Goal: Task Accomplishment & Management: Use online tool/utility

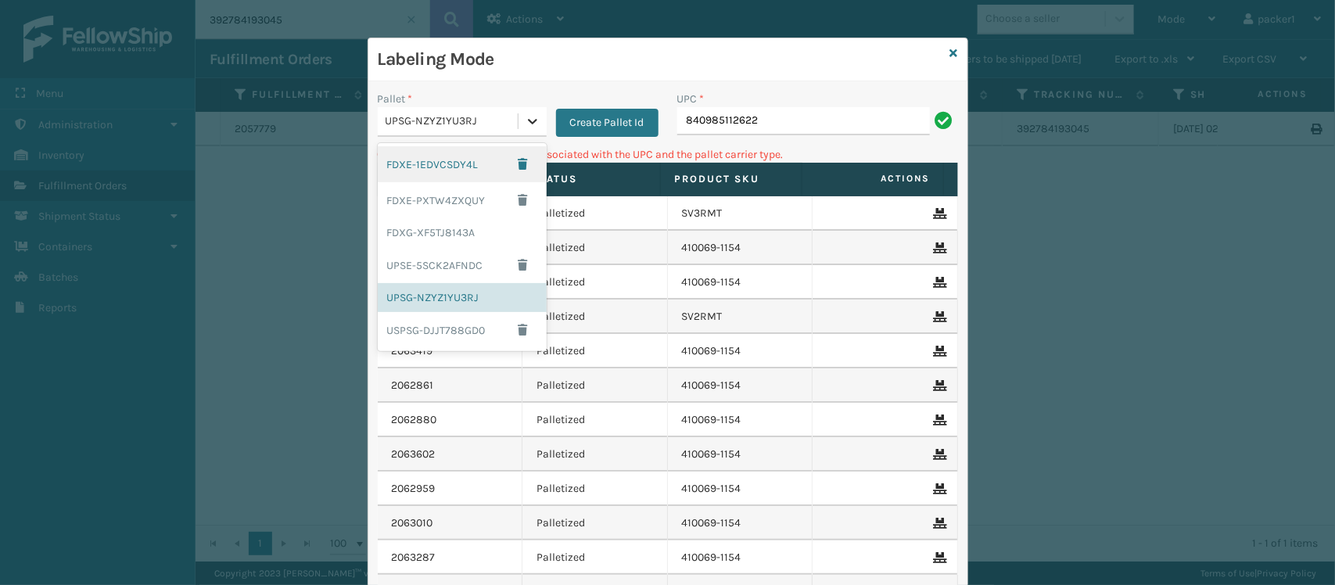
click at [530, 133] on div at bounding box center [532, 121] width 28 height 28
click at [447, 212] on div "FDXE-PXTW4ZXQUY" at bounding box center [462, 200] width 169 height 36
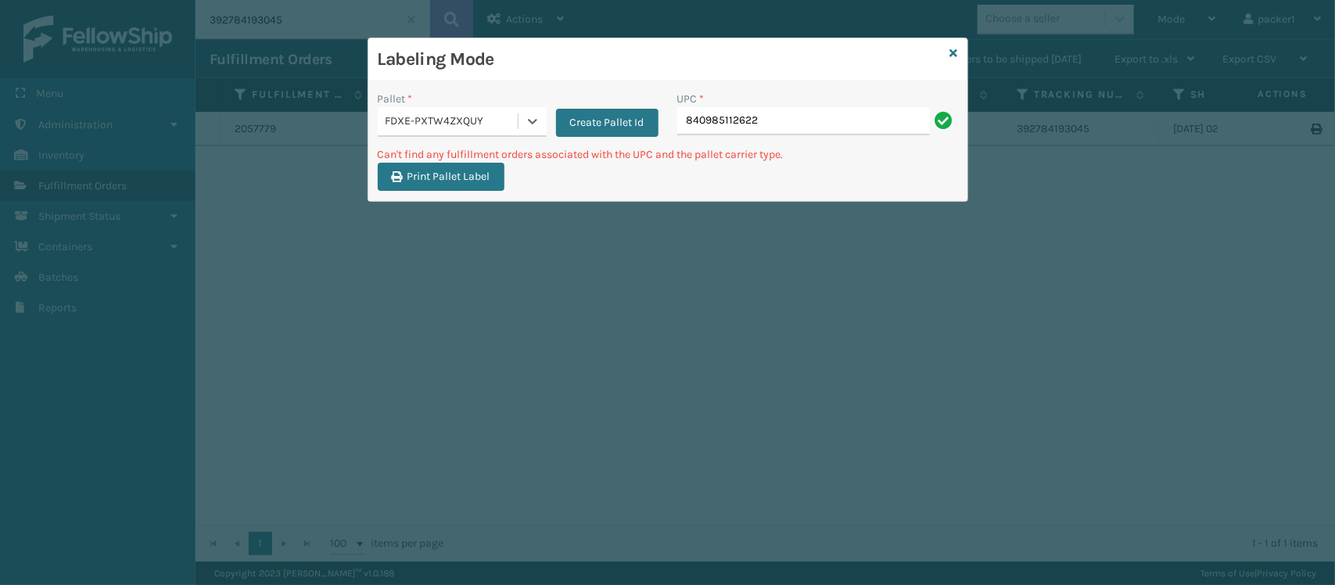
click at [448, 228] on div "Labeling Mode Pallet * option FDXE-PXTW4ZXQUY, selected. 0 results available. S…" at bounding box center [667, 292] width 1335 height 585
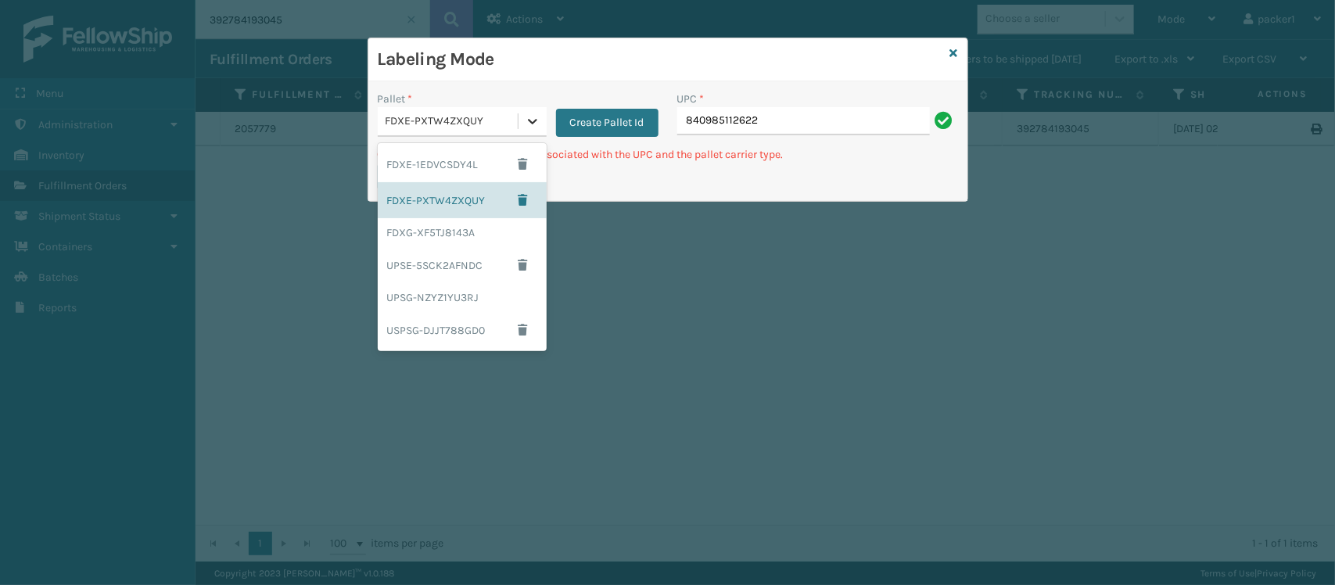
click at [536, 114] on icon at bounding box center [533, 121] width 16 height 16
click at [491, 228] on div "FDXG-XF5TJ8143A" at bounding box center [462, 232] width 169 height 29
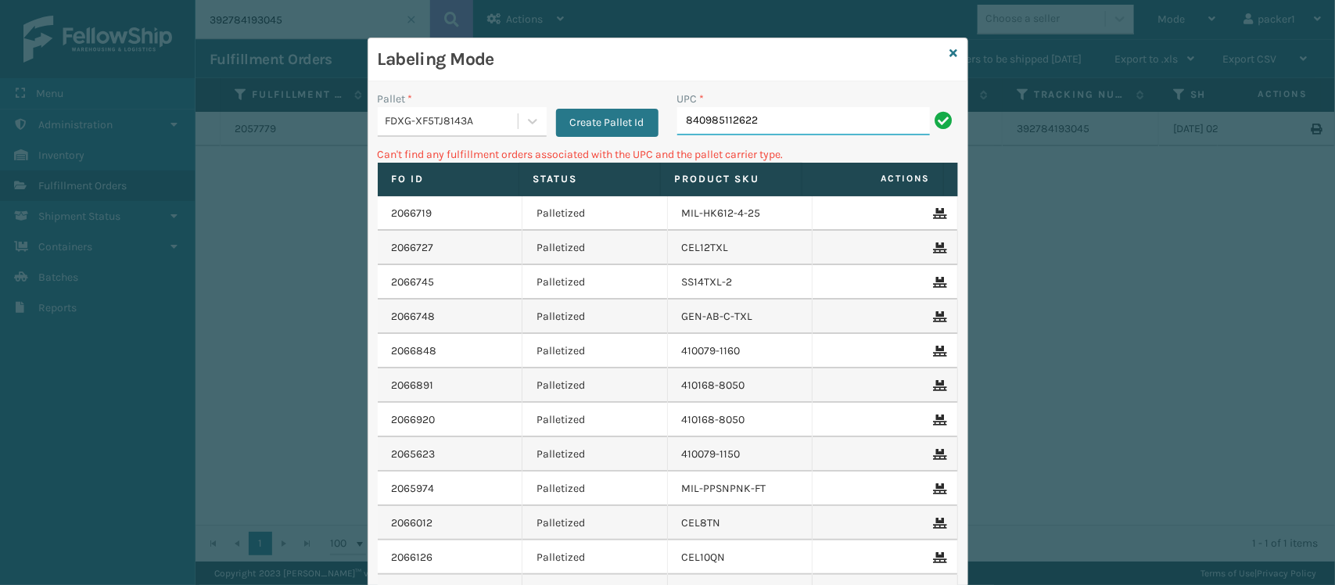
click at [808, 127] on input "840985112622" at bounding box center [803, 121] width 253 height 28
type input "8"
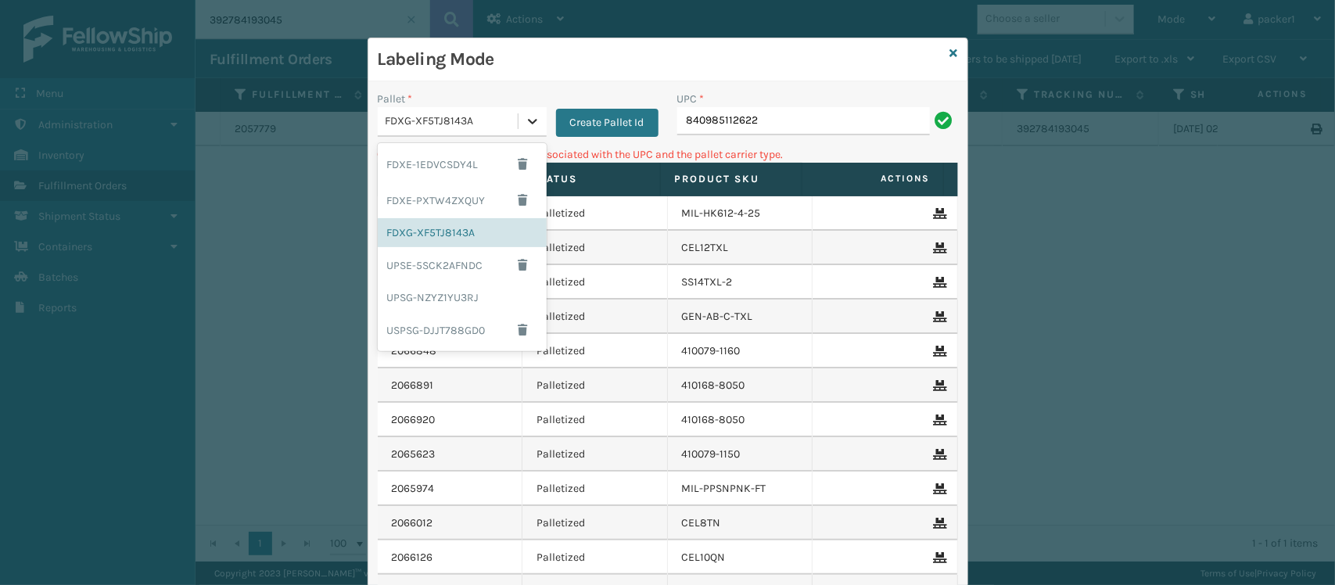
click at [518, 121] on div at bounding box center [532, 121] width 28 height 28
click at [392, 257] on div "UPSE-5SCK2AFNDC" at bounding box center [462, 265] width 169 height 36
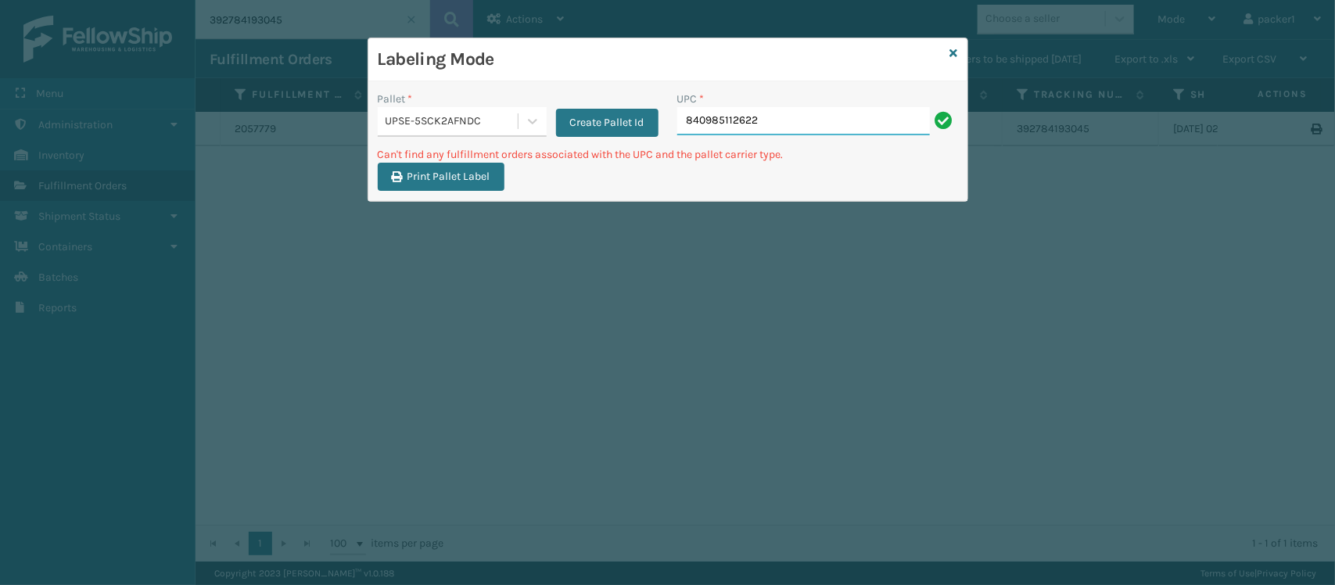
click at [788, 107] on input "840985112622" at bounding box center [803, 121] width 253 height 28
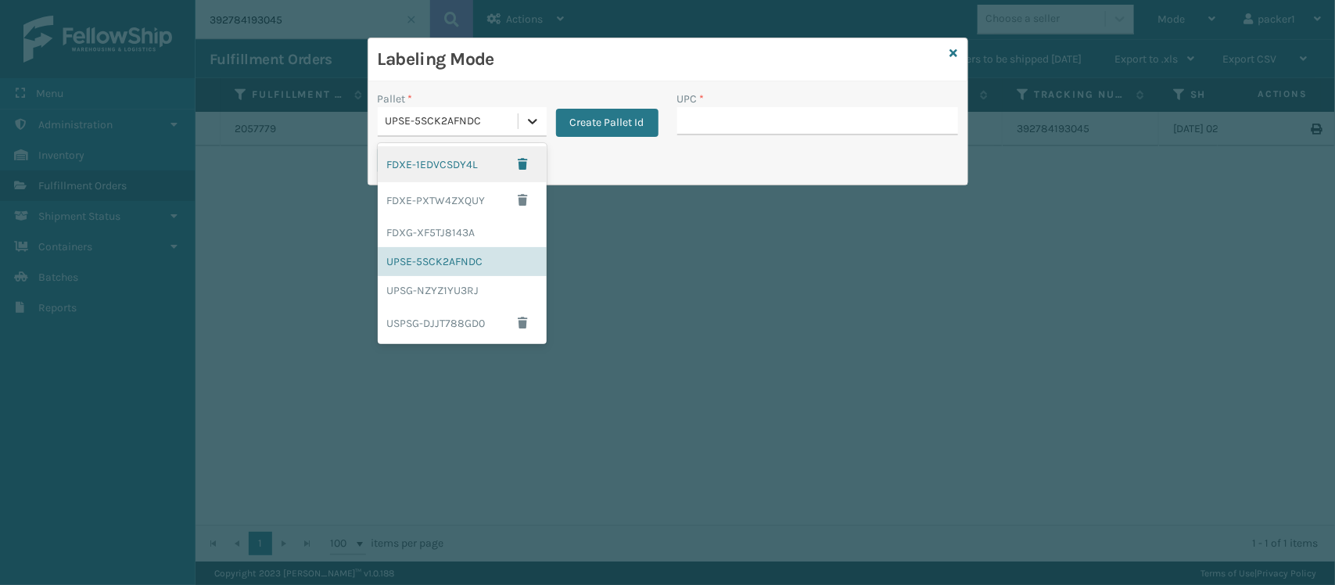
click at [525, 122] on icon at bounding box center [533, 121] width 16 height 16
click at [439, 284] on div "UPSG-NZYZ1YU3RJ" at bounding box center [462, 290] width 169 height 29
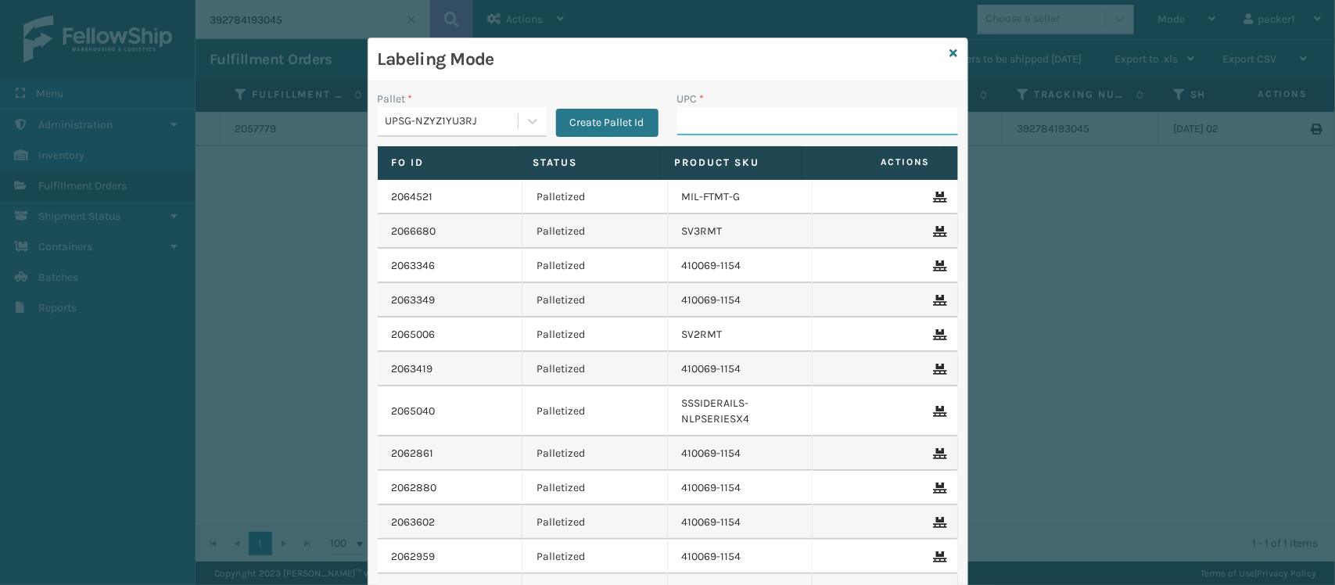
click at [751, 127] on input "UPC *" at bounding box center [817, 121] width 281 height 28
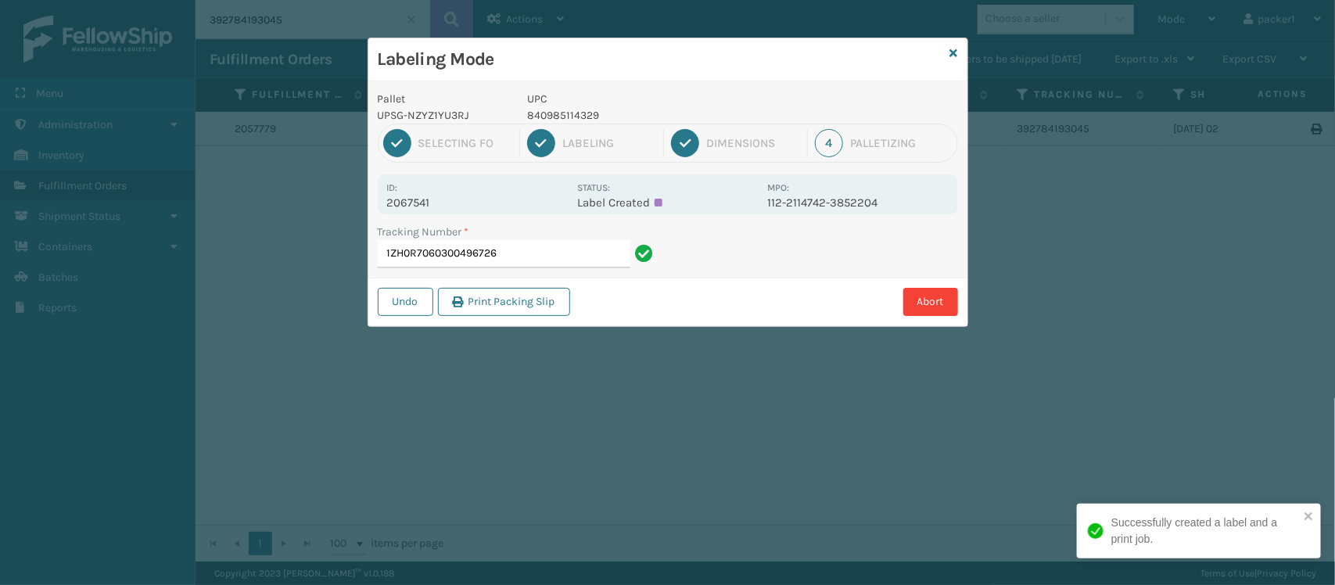
click at [751, 127] on div "1 Selecting FO 2 Labeling 3 Dimensions 4 Palletizing" at bounding box center [668, 143] width 580 height 39
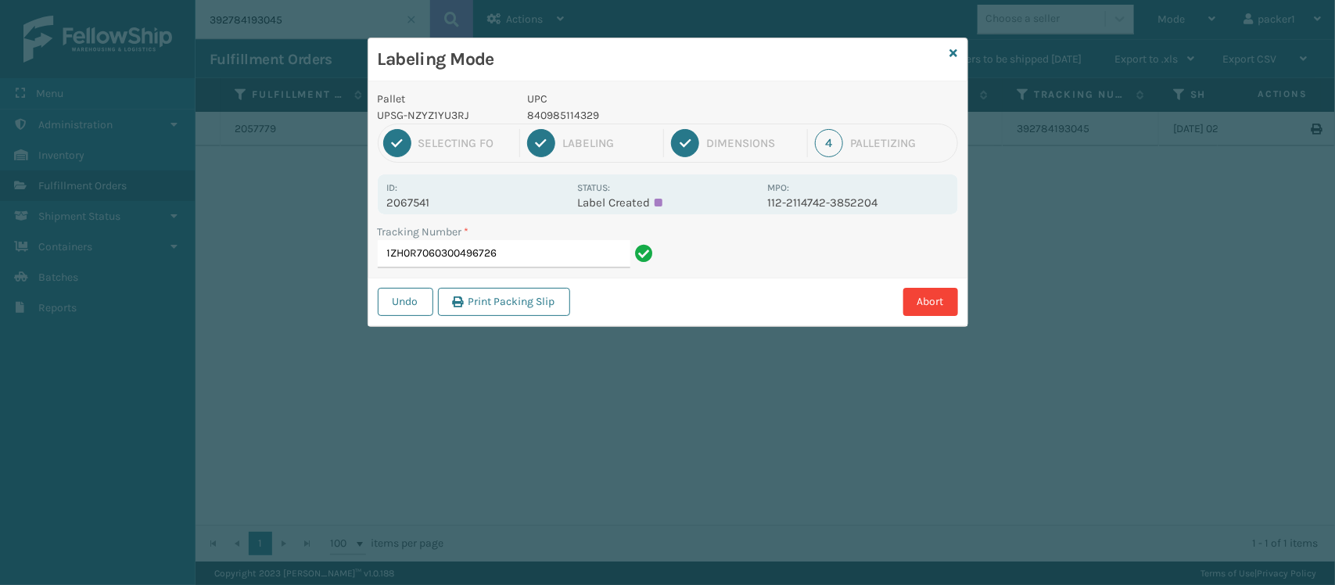
click at [767, 139] on div "Dimensions" at bounding box center [753, 143] width 94 height 14
click at [548, 250] on input "1ZH0R7060300496726" at bounding box center [504, 254] width 253 height 28
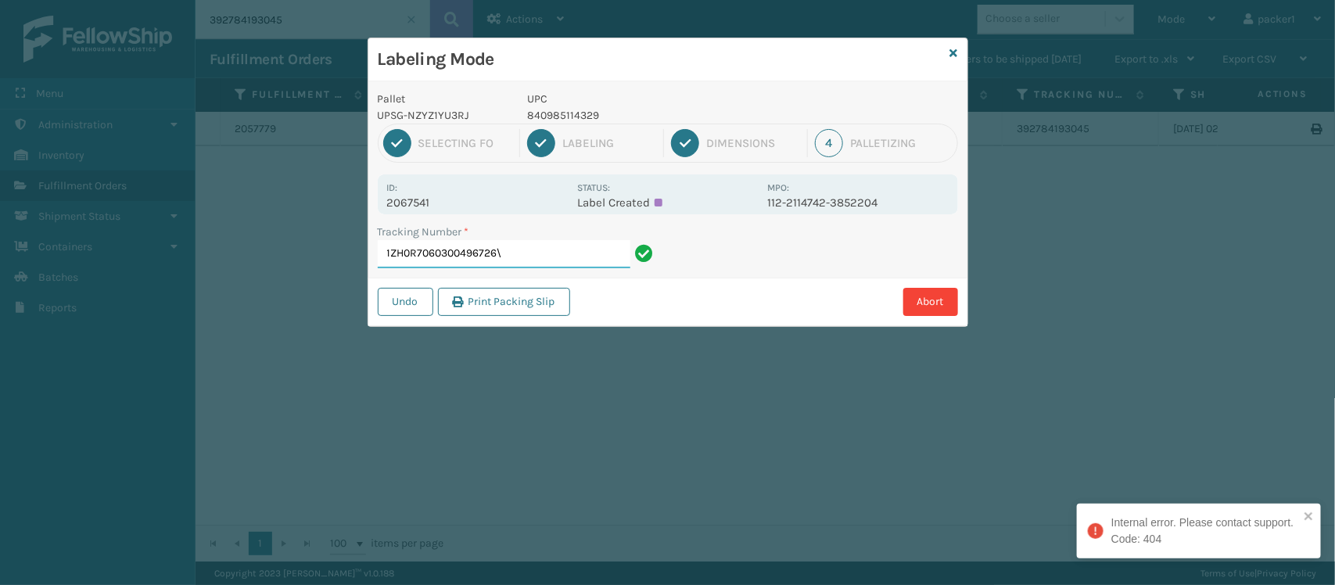
type input "1ZH0R7060300496726"
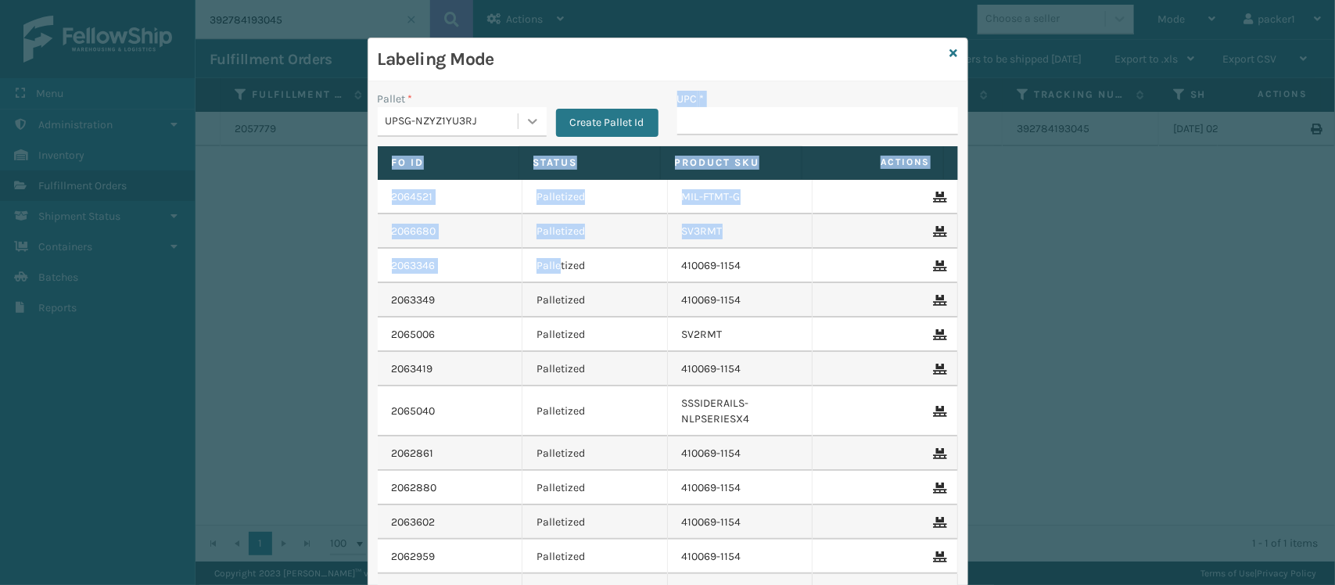
drag, startPoint x: 548, startPoint y: 250, endPoint x: 529, endPoint y: 119, distance: 132.8
click at [529, 119] on div "Pallet * UPSG-NZYZ1YU3RJ Create Pallet Id UPC * Fo Id Status Product SKU Action…" at bounding box center [667, 384] width 599 height 606
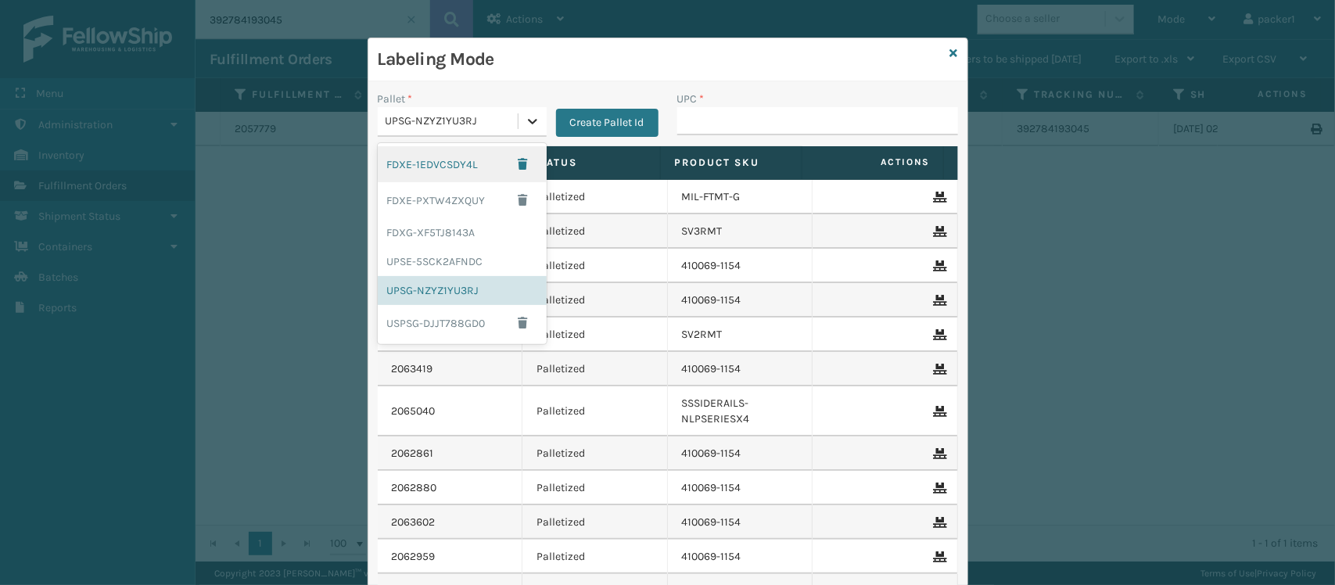
click at [529, 119] on icon at bounding box center [533, 121] width 16 height 16
click at [436, 228] on div "FDXG-XF5TJ8143A" at bounding box center [462, 232] width 169 height 29
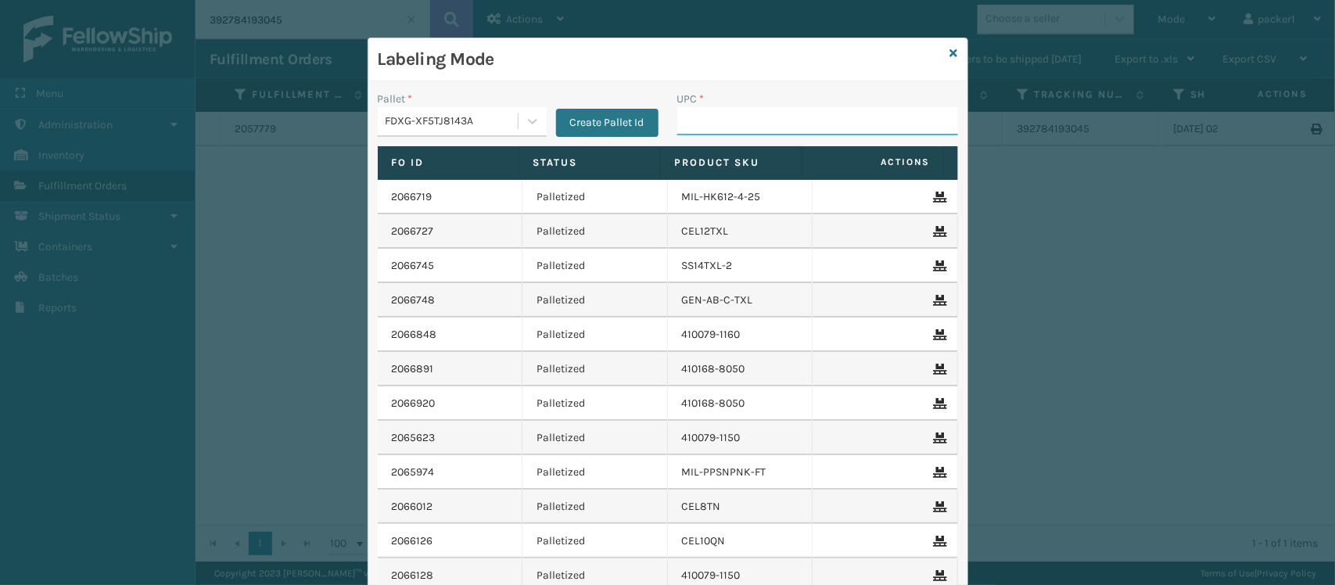
click at [764, 110] on input "UPC *" at bounding box center [817, 121] width 281 height 28
